Goal: Check status: Check status

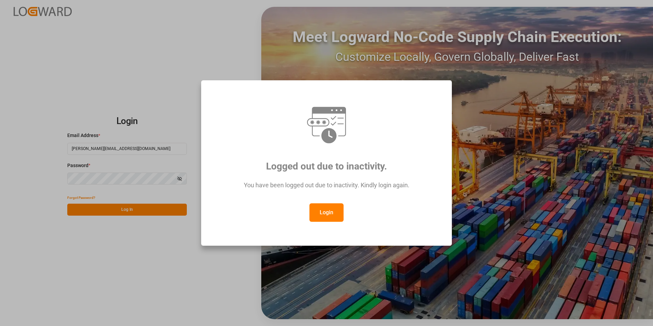
click at [338, 211] on button "Login" at bounding box center [326, 212] width 34 height 18
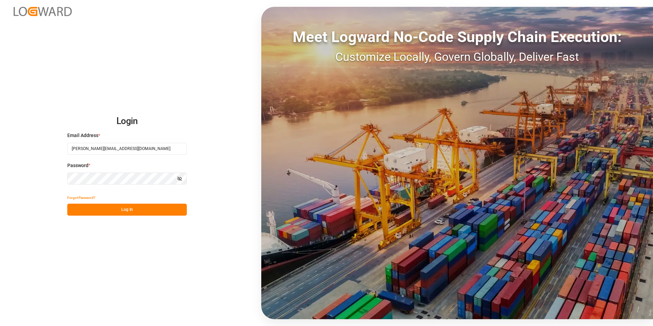
click at [113, 212] on button "Log In" at bounding box center [126, 209] width 119 height 12
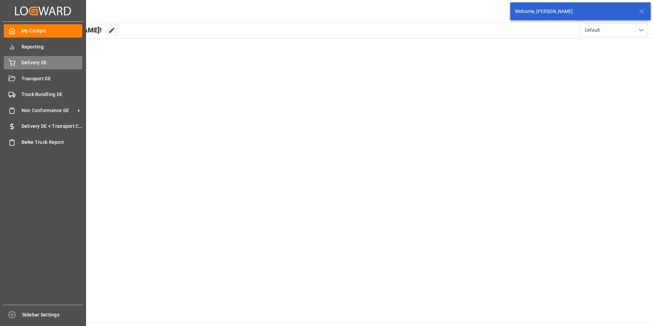
click at [24, 61] on span "Delivery DE" at bounding box center [52, 62] width 61 height 7
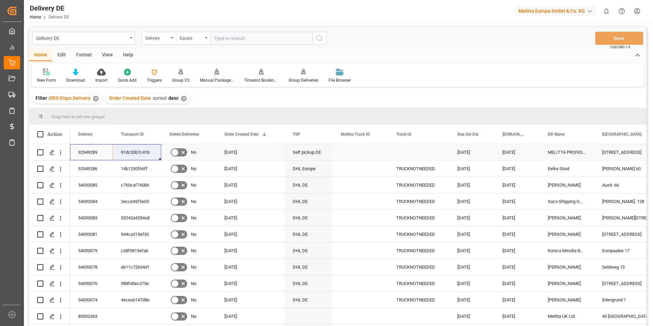
drag, startPoint x: 110, startPoint y: 153, endPoint x: 127, endPoint y: 153, distance: 16.7
